Goal: Understand process/instructions: Learn how to perform a task or action

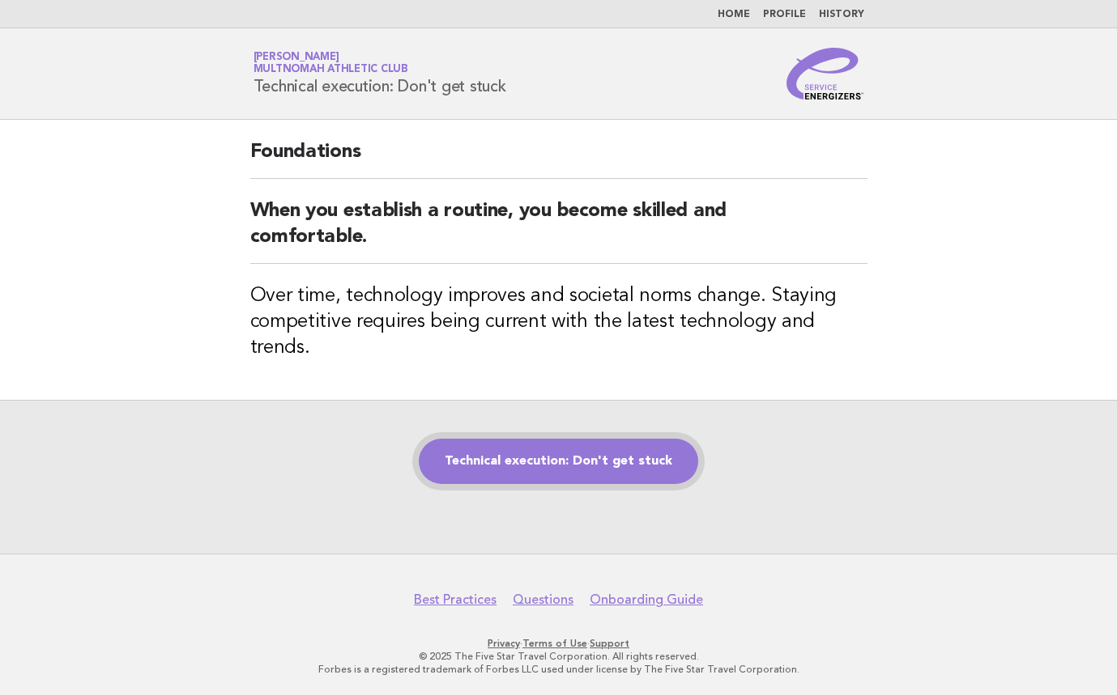
click at [609, 455] on link "Technical execution: Don't get stuck" at bounding box center [558, 461] width 279 height 45
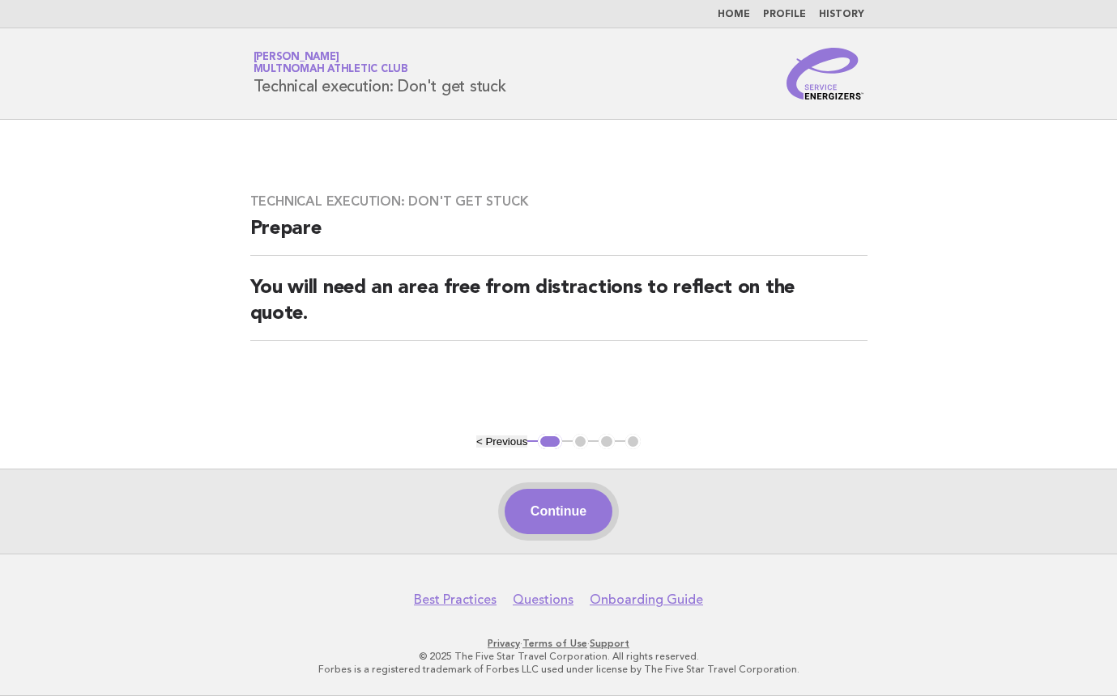
click at [556, 511] on button "Continue" at bounding box center [558, 511] width 108 height 45
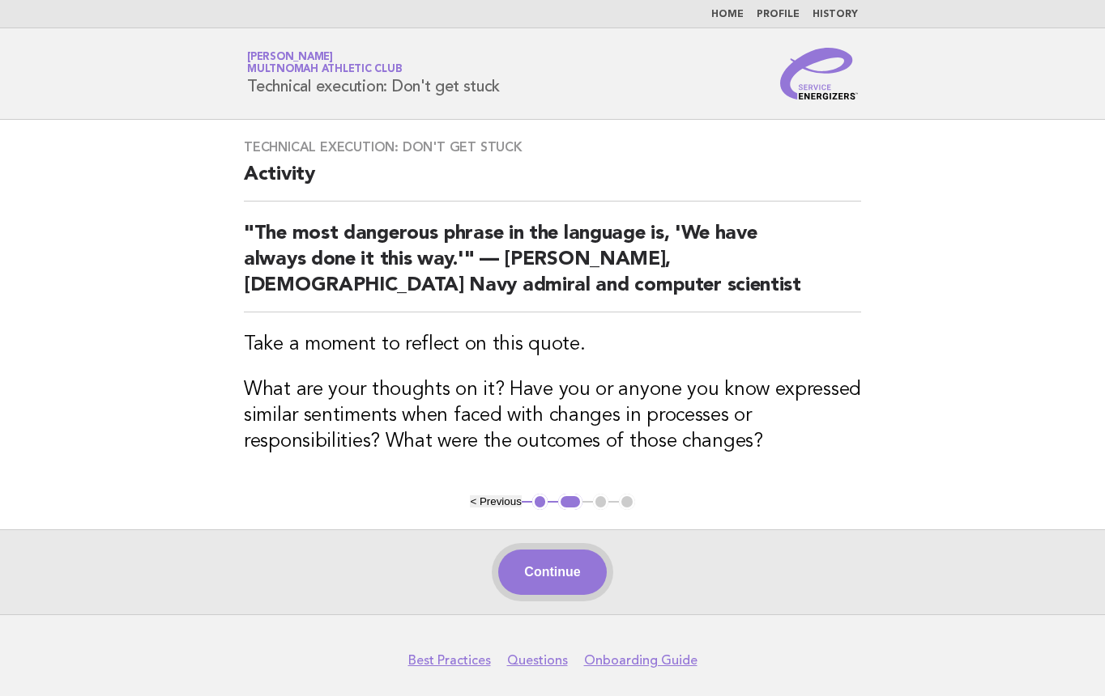
click at [559, 563] on button "Continue" at bounding box center [552, 572] width 108 height 45
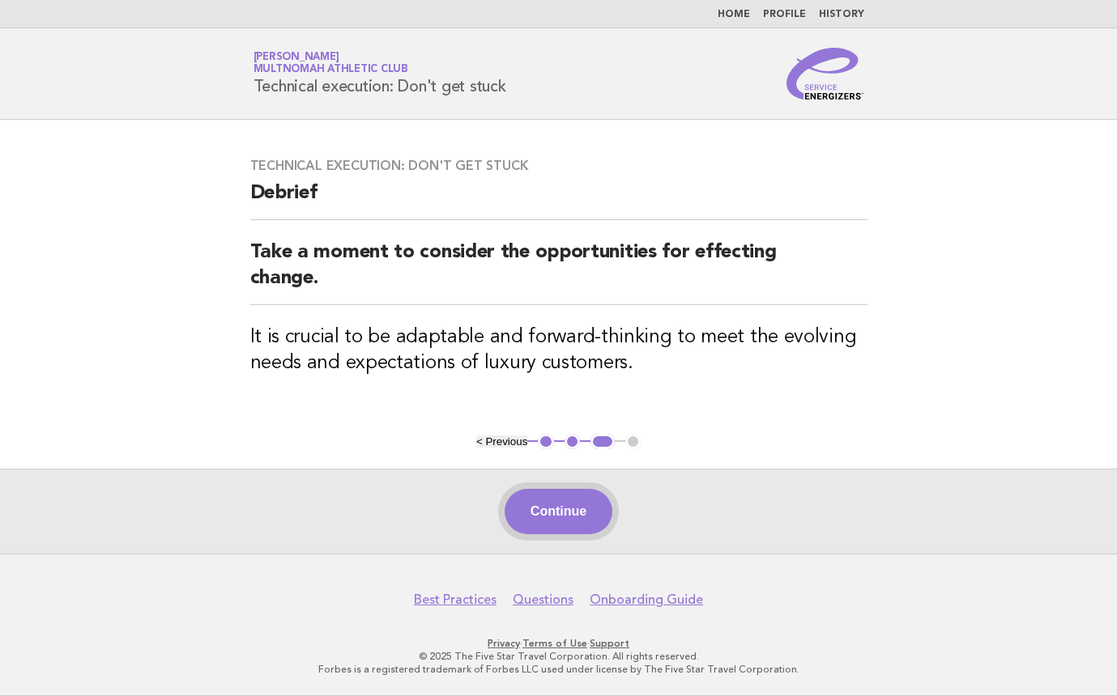
click at [577, 512] on button "Continue" at bounding box center [558, 511] width 108 height 45
